Goal: Communication & Community: Share content

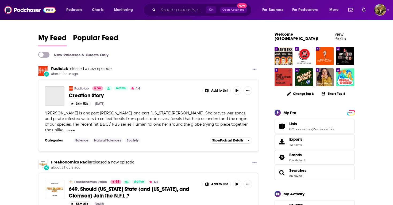
click at [166, 8] on input "Search podcasts, credits, & more..." at bounding box center [182, 10] width 48 height 9
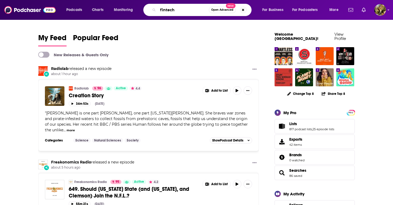
type input "fintech"
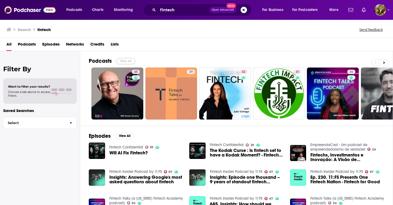
click at [128, 59] on button "View All" at bounding box center [125, 61] width 19 height 6
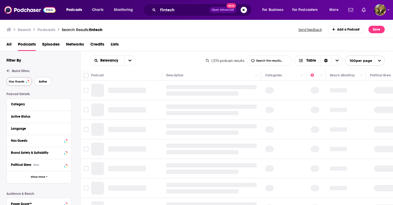
click at [43, 81] on span "Active" at bounding box center [43, 81] width 8 height 3
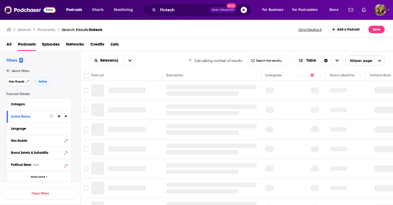
click at [18, 84] on button "Has Guests" at bounding box center [19, 81] width 26 height 9
click at [131, 60] on button "open menu" at bounding box center [129, 61] width 11 height 10
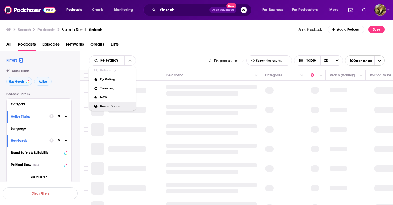
click at [113, 105] on span "Power Score" at bounding box center [116, 106] width 32 height 3
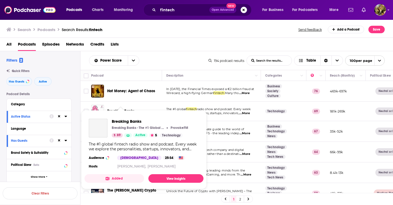
click at [121, 112] on span "Breaking Banks Breaking Banks - The #1 Global Fintech Podcast ProvokeFM 69 Acti…" at bounding box center [144, 149] width 119 height 79
click at [121, 123] on span "Breaking Banks" at bounding box center [152, 121] width 81 height 5
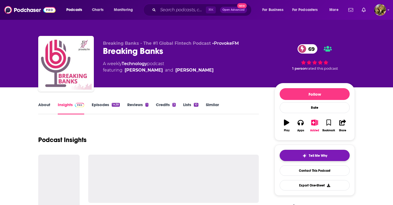
click at [314, 153] on button "Tell Me Why" at bounding box center [315, 155] width 70 height 11
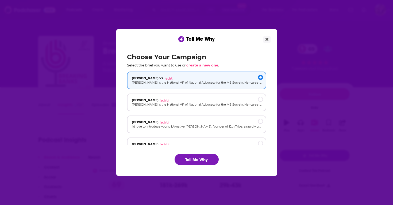
click at [201, 65] on span "create a new one" at bounding box center [202, 65] width 32 height 4
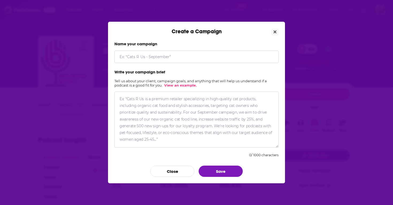
click at [138, 97] on textarea "Create a Campaign" at bounding box center [197, 120] width 164 height 56
paste textarea "L ipsumd si ametcon a elitseddo eiusm tem inc utlab e dolorema, aliquae admi ve…"
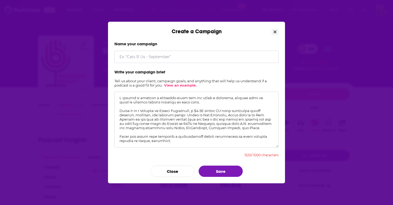
scroll to position [68, 0]
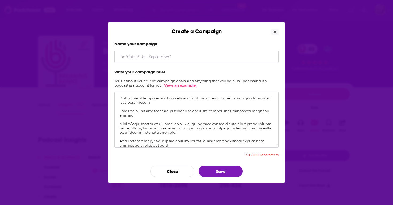
type textarea "L ipsumd si ametcon a elitseddo eiusm tem inc utlab e dolorema, aliquae admi ve…"
click at [133, 58] on input "Create a Campaign" at bounding box center [197, 57] width 164 height 12
type input "[PERSON_NAME]"
click at [166, 104] on textarea "Create a Campaign" at bounding box center [197, 120] width 164 height 56
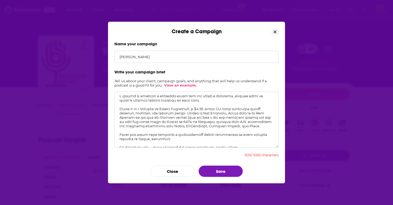
scroll to position [0, 0]
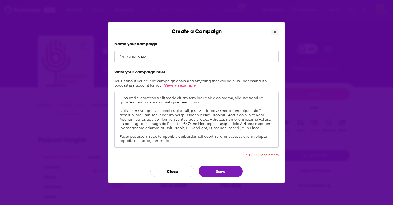
drag, startPoint x: 193, startPoint y: 103, endPoint x: 112, endPoint y: 99, distance: 81.4
click at [112, 99] on div "Name your campaign [PERSON_NAME] Write your campaign brief Tell us about your c…" at bounding box center [196, 109] width 177 height 148
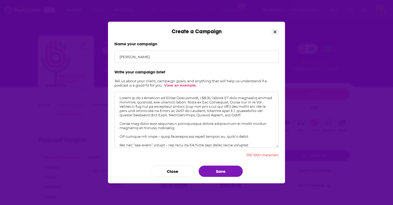
type textarea "Lorem Ip do s Ametcon ad Elitse Doeiusmodt, i $5.9U labore ET dolo magnaaliq en…"
drag, startPoint x: 168, startPoint y: 141, endPoint x: 109, endPoint y: 85, distance: 81.2
click at [109, 85] on div "Name your campaign [PERSON_NAME] Write your campaign brief Tell us about your c…" at bounding box center [196, 109] width 177 height 148
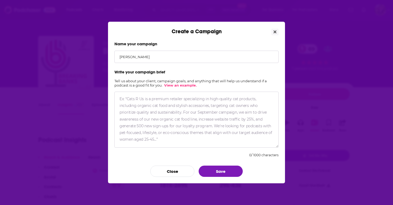
paste textarea "I wanted to suggest [PERSON_NAME], Partner at Cathay Innovation, as a guest who…"
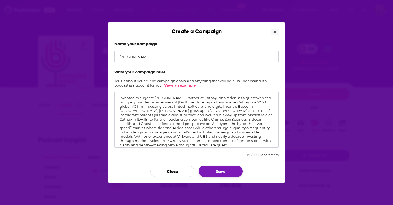
type textarea "I wanted to suggest [PERSON_NAME], Partner at Cathay Innovation, as a guest who…"
click at [228, 173] on button "Save" at bounding box center [221, 170] width 44 height 11
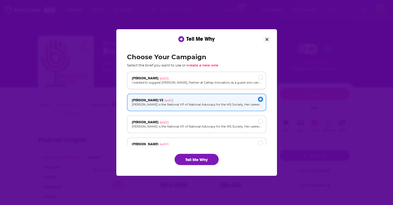
click at [186, 81] on p "I wanted to suggest [PERSON_NAME], Partner at Cathay Innovation, as a guest who…" at bounding box center [197, 82] width 130 height 5
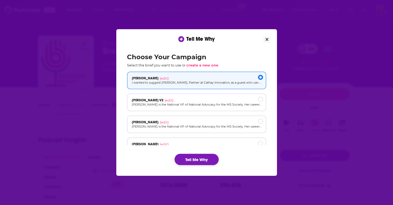
click at [194, 160] on button "Tell Me Why" at bounding box center [197, 159] width 44 height 11
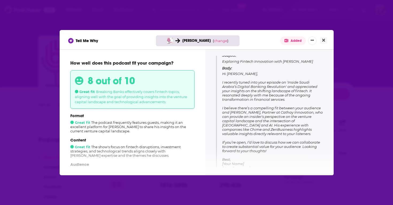
scroll to position [71, 0]
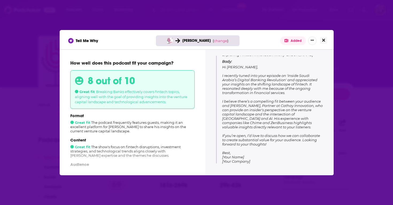
click at [323, 39] on icon "Close" at bounding box center [323, 40] width 3 height 4
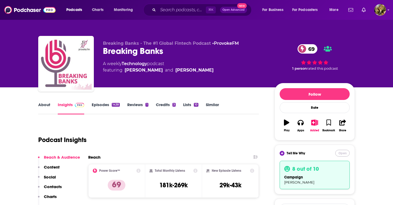
click at [340, 155] on button "Open" at bounding box center [343, 153] width 14 height 7
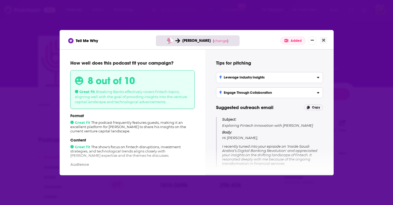
scroll to position [0, 0]
click at [313, 108] on span "Copy" at bounding box center [316, 107] width 8 height 4
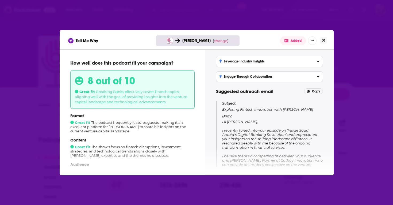
click at [323, 40] on icon "Close" at bounding box center [323, 40] width 3 height 3
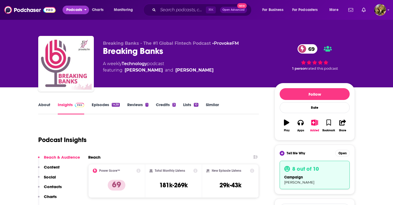
click at [78, 12] on span "Podcasts" at bounding box center [74, 9] width 16 height 7
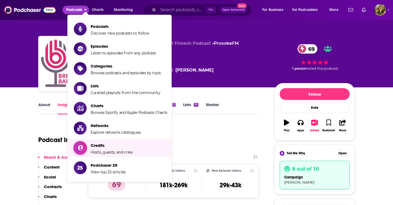
click at [100, 150] on span "Hosts, guests, and crew" at bounding box center [112, 152] width 42 height 5
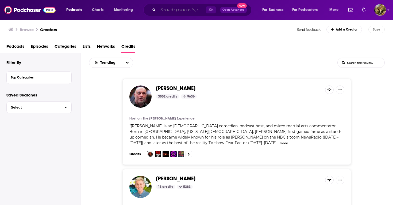
click at [179, 9] on input "Search podcasts, credits, & more..." at bounding box center [182, 10] width 48 height 9
click at [95, 103] on div "[PERSON_NAME] 3502 credits 9636 Host on The [PERSON_NAME] Experience " [PERSON_…" at bounding box center [237, 139] width 313 height 135
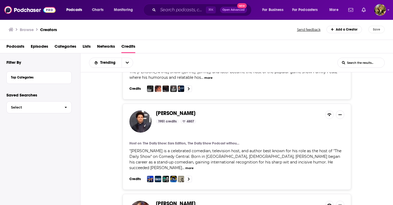
scroll to position [237, 0]
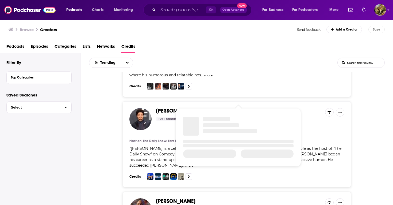
click at [164, 107] on span "[PERSON_NAME]" at bounding box center [176, 110] width 40 height 7
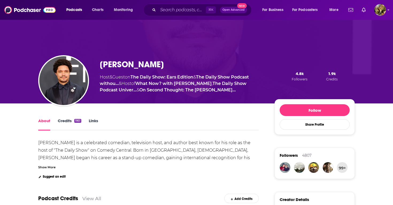
click at [68, 121] on link "Credits 1951" at bounding box center [70, 124] width 24 height 12
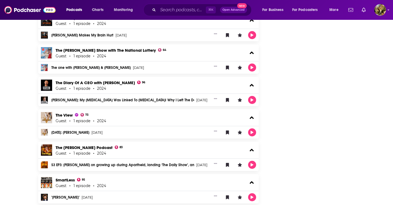
scroll to position [629, 0]
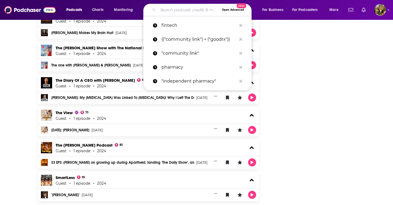
click at [184, 9] on input "Search podcasts, credits, & more..." at bounding box center [189, 10] width 62 height 9
click at [170, 24] on p "fintech" at bounding box center [199, 25] width 75 height 14
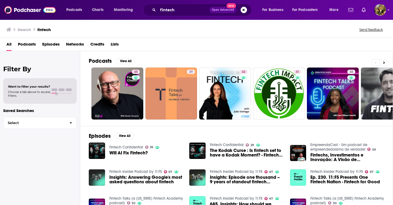
click at [97, 44] on span "Credits" at bounding box center [97, 45] width 14 height 11
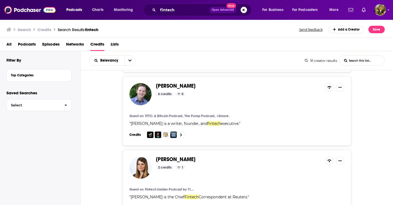
scroll to position [215, 0]
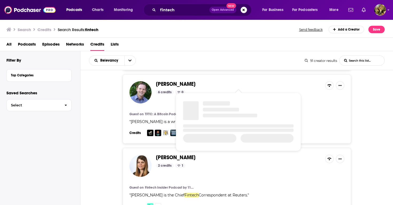
click at [164, 85] on span "[PERSON_NAME]" at bounding box center [176, 84] width 40 height 7
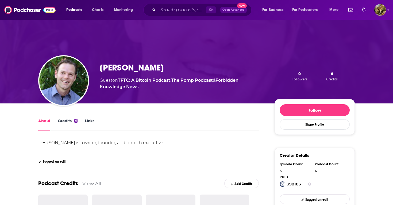
click at [62, 119] on link "Credits 6" at bounding box center [68, 124] width 20 height 12
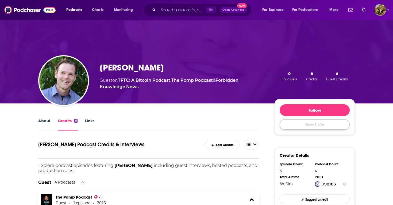
click at [310, 125] on button "Share Profile" at bounding box center [315, 124] width 70 height 10
click at [338, 148] on div "Share Profile" at bounding box center [336, 146] width 11 height 12
